Goal: Task Accomplishment & Management: Use online tool/utility

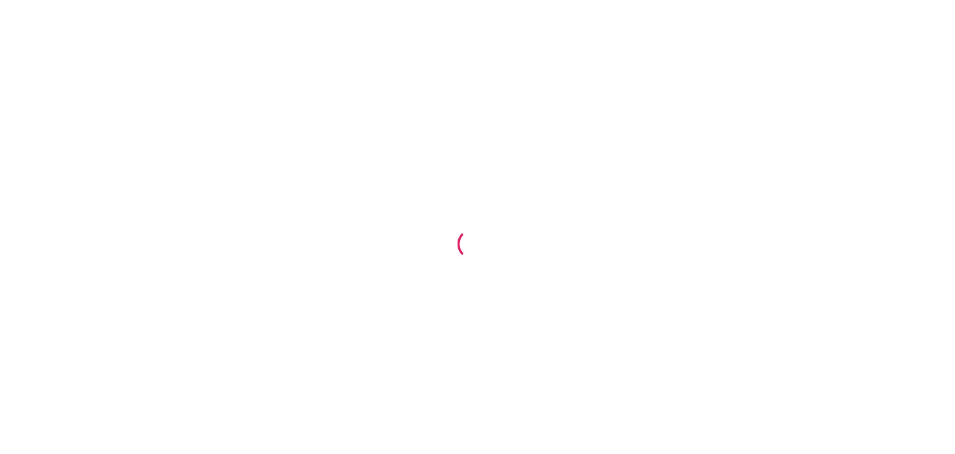
click at [650, 252] on div at bounding box center [477, 227] width 955 height 454
